Goal: Task Accomplishment & Management: Complete application form

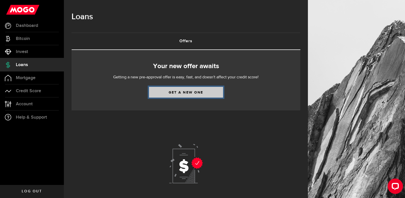
click at [189, 93] on link "Get a new one" at bounding box center [186, 92] width 74 height 11
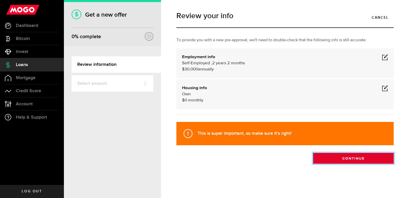
click at [350, 159] on button "Continue" at bounding box center [353, 158] width 81 height 11
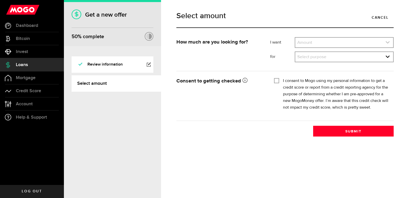
click at [388, 42] on icon "expand select" at bounding box center [388, 42] width 4 height 4
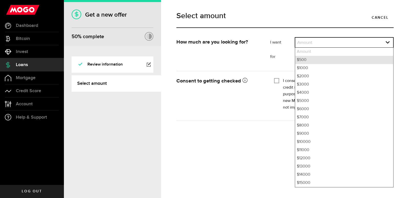
click at [320, 59] on li "$500" at bounding box center [344, 60] width 98 height 8
select select "500"
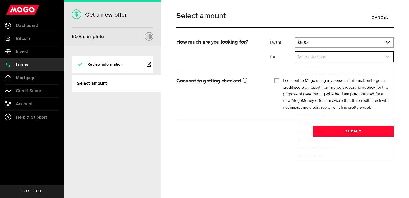
click at [388, 57] on use "expand select" at bounding box center [388, 56] width 4 height 2
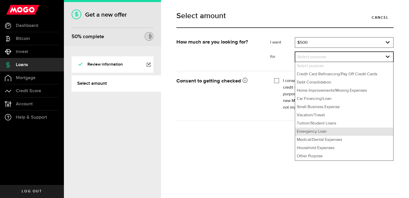
click at [311, 133] on li "Emergency Loan" at bounding box center [344, 131] width 98 height 8
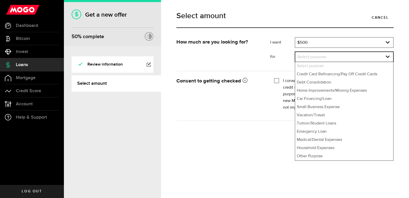
select select "Emergency Loan"
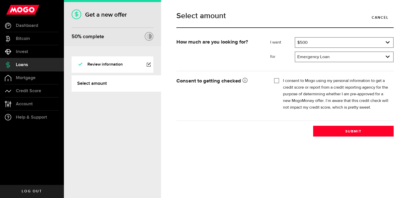
click at [276, 82] on input "I consent to Mogo using my personal information to get a credit score or report…" at bounding box center [276, 79] width 5 height 5
checkbox input "true"
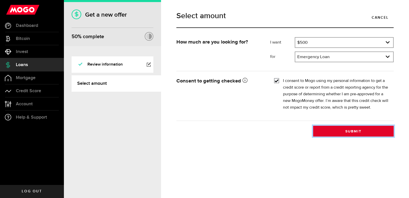
click at [357, 131] on button "Submit" at bounding box center [353, 131] width 81 height 11
